Goal: Transaction & Acquisition: Book appointment/travel/reservation

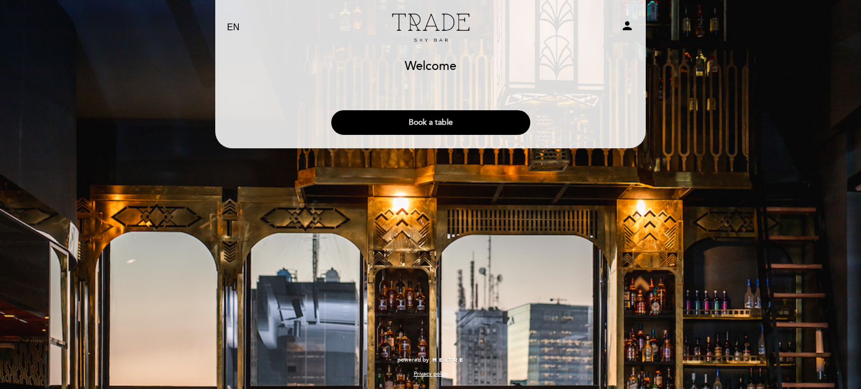
click at [459, 115] on button "Book a table" at bounding box center [430, 122] width 199 height 25
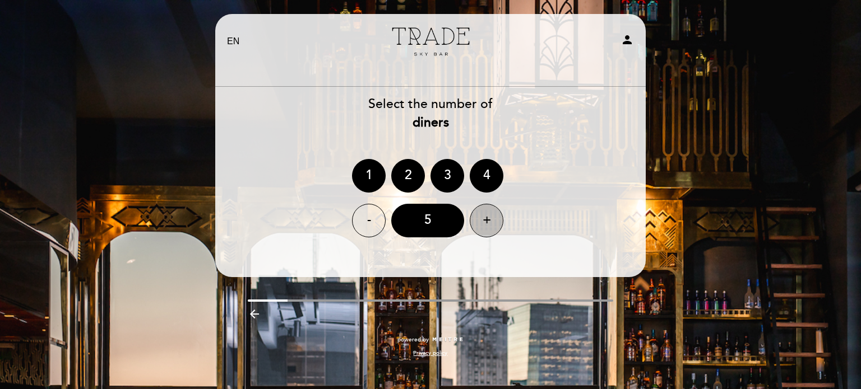
click at [484, 225] on div "+" at bounding box center [487, 221] width 34 height 34
click at [415, 214] on div "8" at bounding box center [427, 221] width 73 height 34
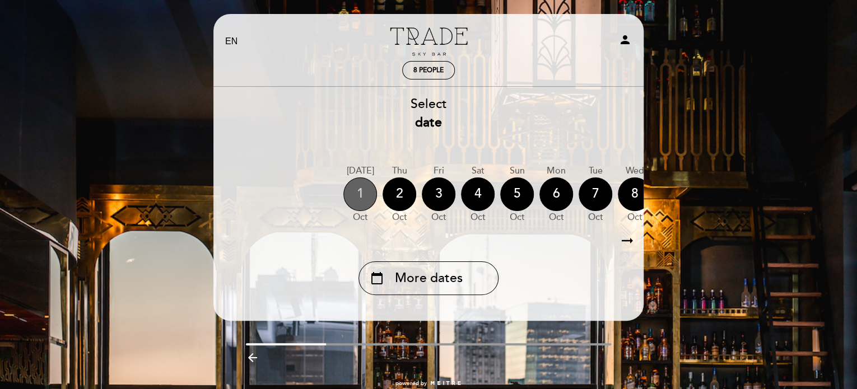
click at [361, 197] on div "1" at bounding box center [360, 195] width 34 height 34
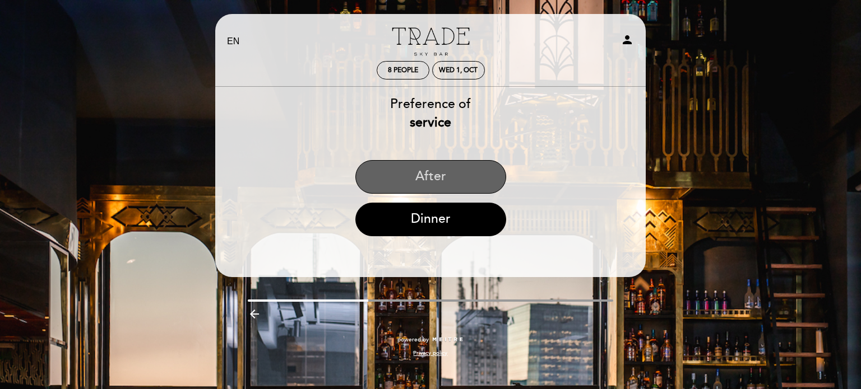
click at [449, 170] on button "After" at bounding box center [430, 177] width 151 height 34
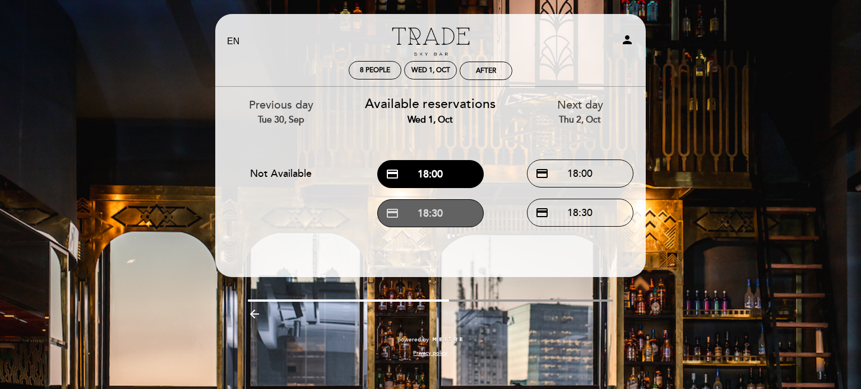
click at [457, 213] on button "credit_card 18:30" at bounding box center [430, 213] width 106 height 28
click at [415, 219] on button "credit_card 18:30" at bounding box center [430, 213] width 106 height 28
